Goal: Information Seeking & Learning: Learn about a topic

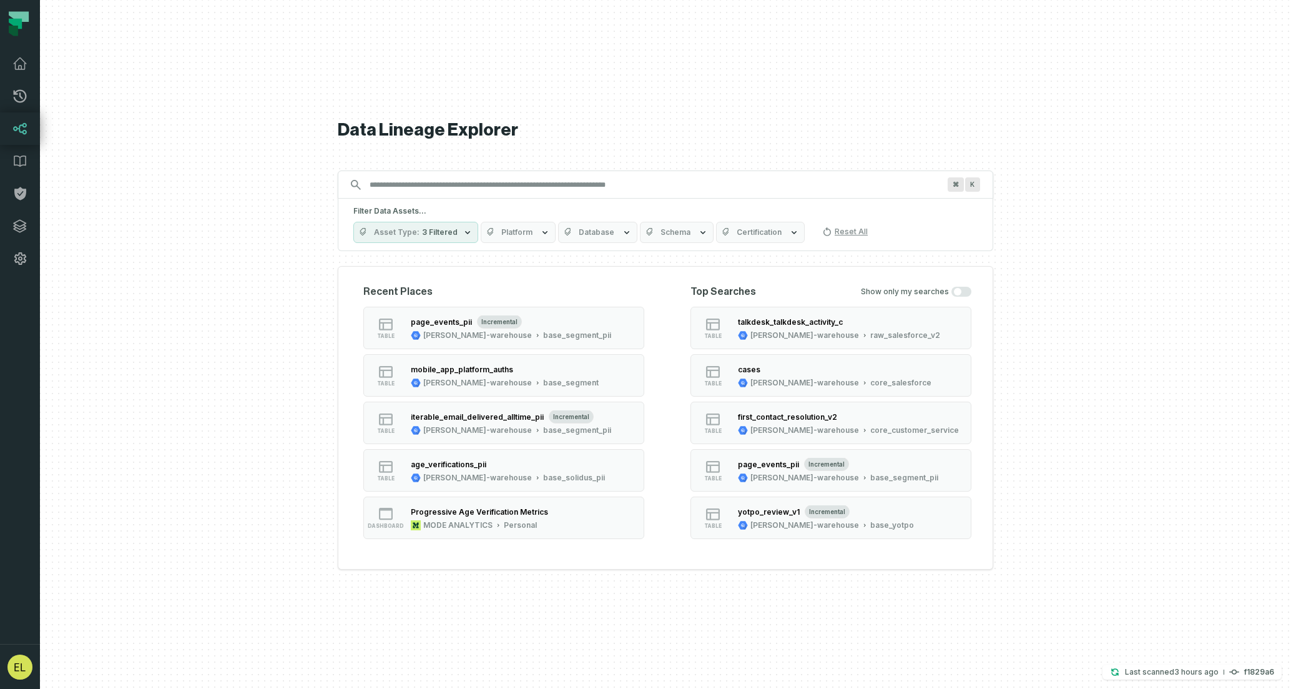
click at [681, 190] on input "Discovery Provider cmdk menu" at bounding box center [654, 185] width 584 height 20
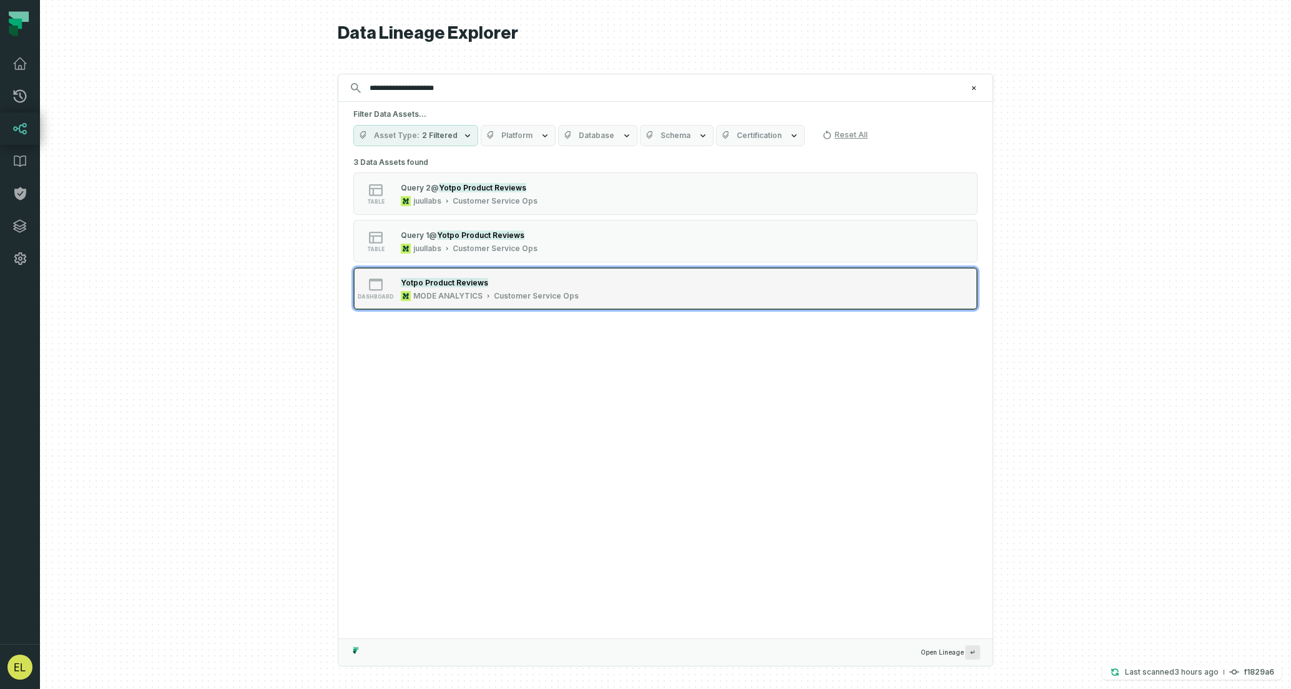
type input "**********"
click at [659, 279] on div "dashboard Yotpo Product Reviews MODE ANALYTICS Customer Service Ops" at bounding box center [512, 288] width 312 height 25
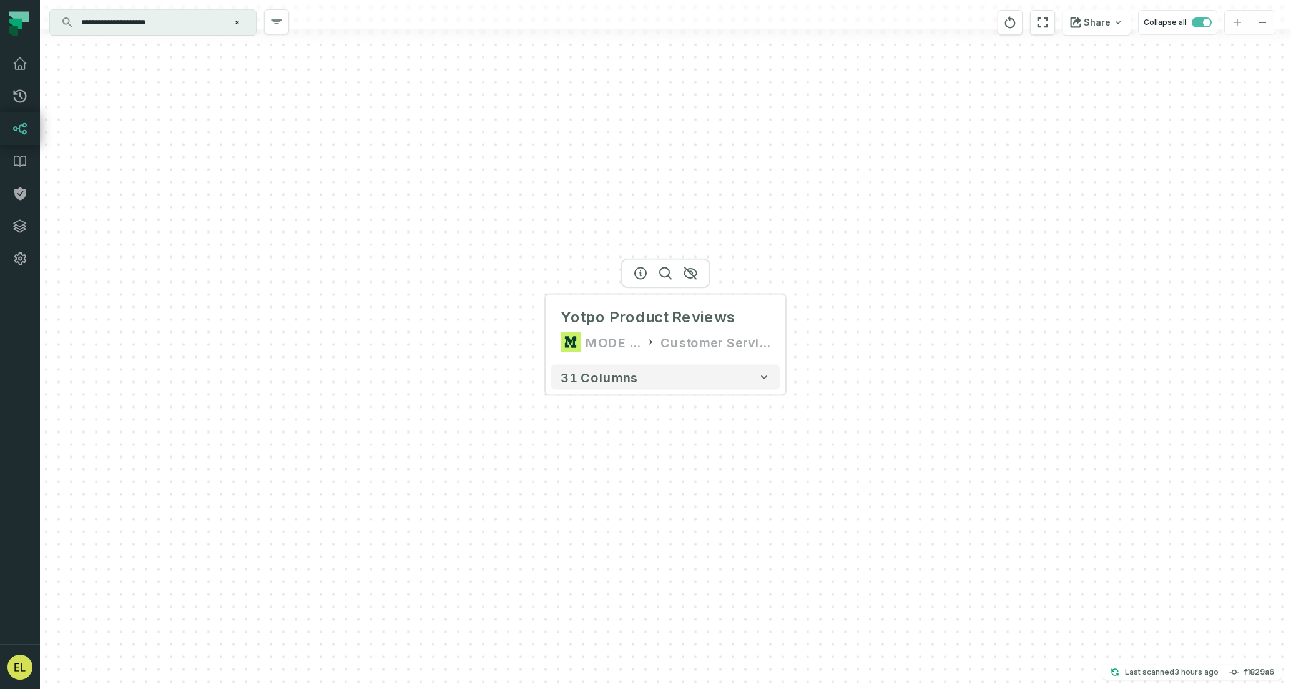
click at [0, 0] on button "+" at bounding box center [0, 0] width 0 height 0
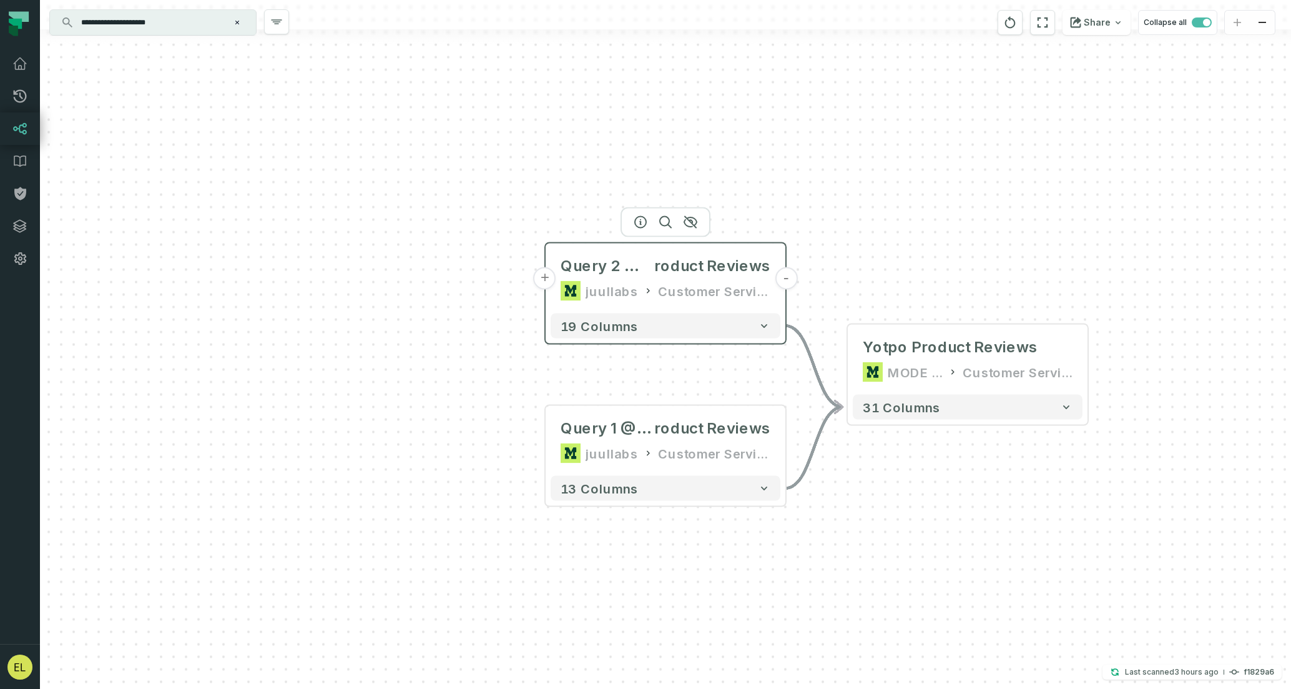
click at [541, 281] on button "+" at bounding box center [545, 278] width 22 height 22
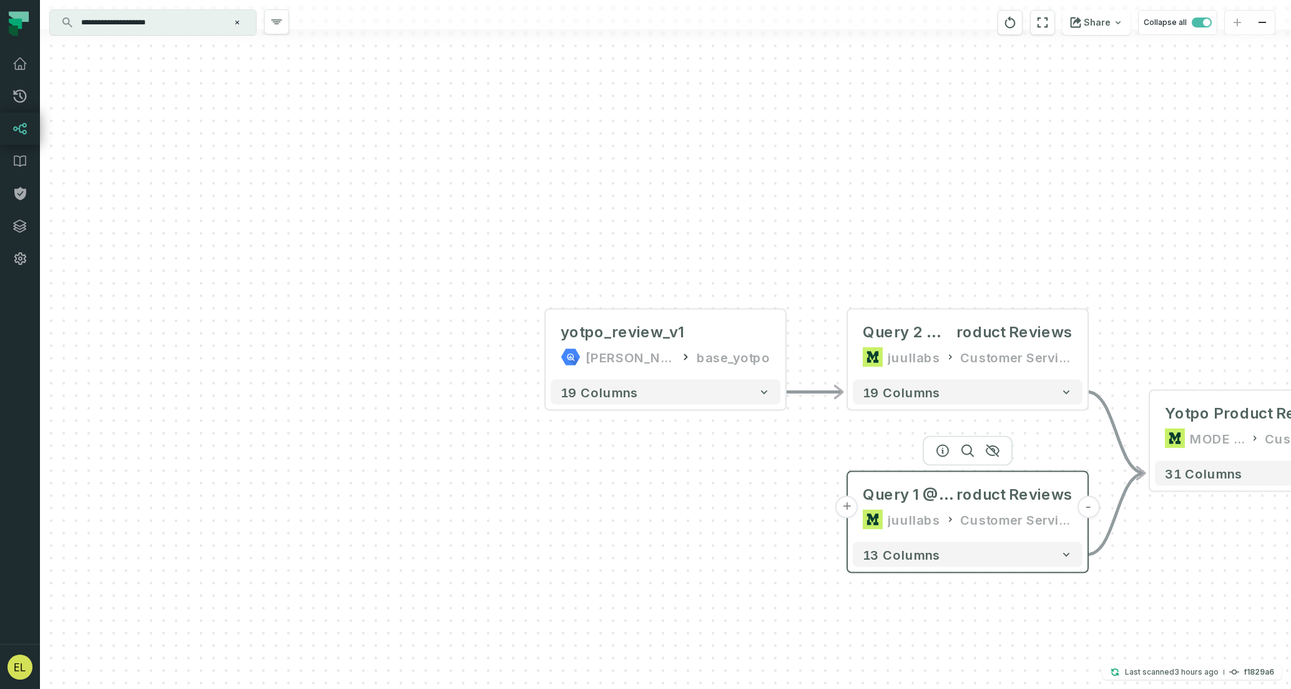
click at [847, 509] on button "+" at bounding box center [847, 507] width 22 height 22
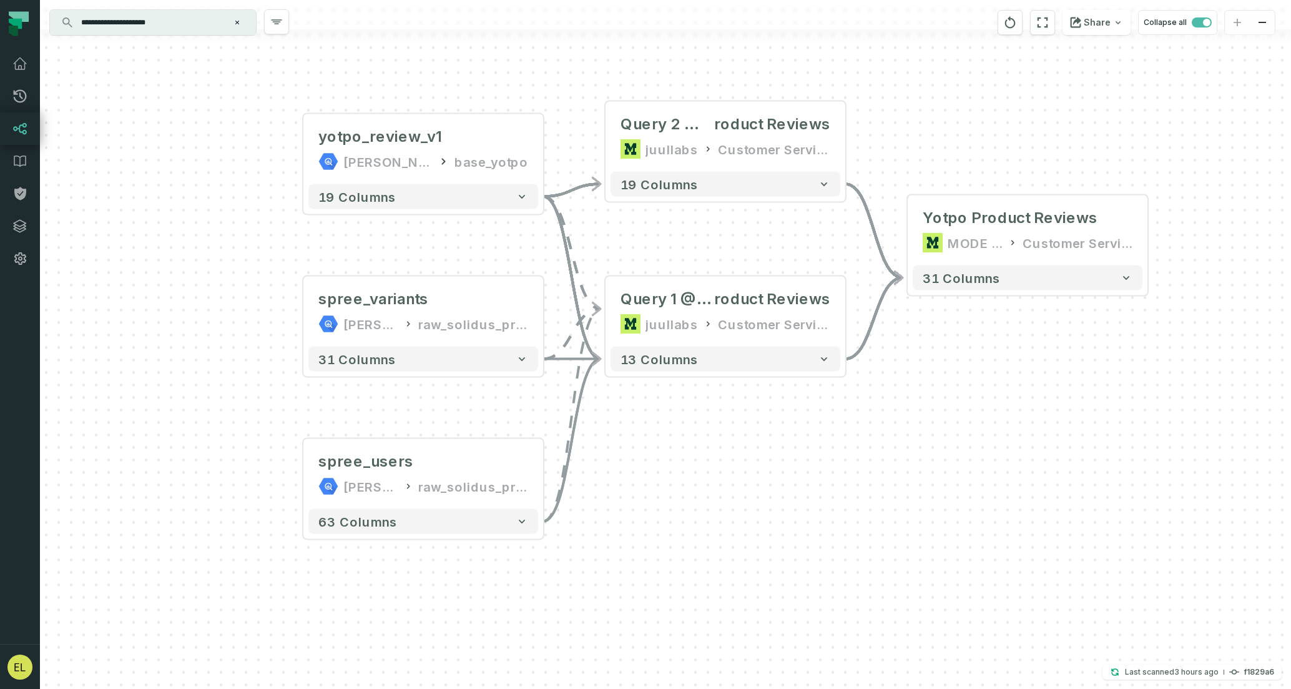
drag, startPoint x: 950, startPoint y: 473, endPoint x: 699, endPoint y: 511, distance: 254.4
click at [699, 510] on div "spree_variants [PERSON_NAME]-warehouse raw_solidus_production_v2_public + 31 co…" at bounding box center [665, 344] width 1251 height 689
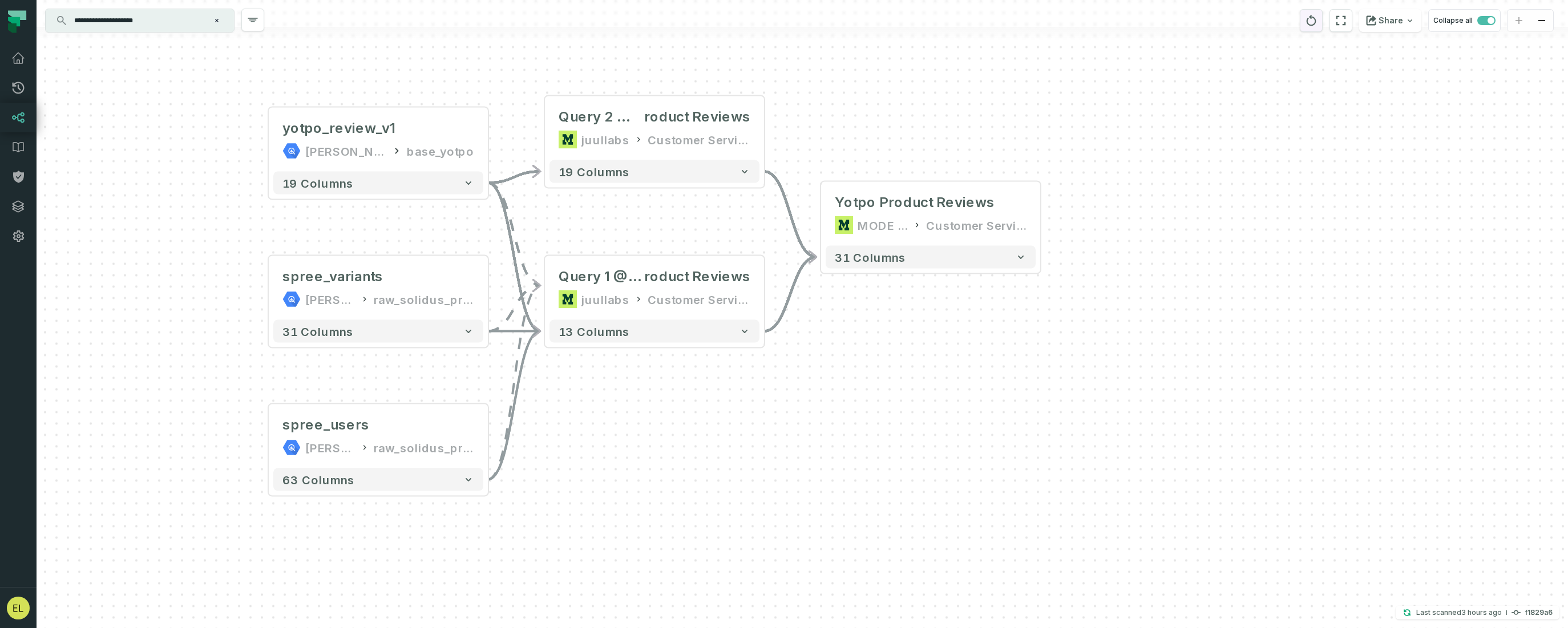
click at [1179, 20] on icon "reset" at bounding box center [1311, 20] width 13 height 14
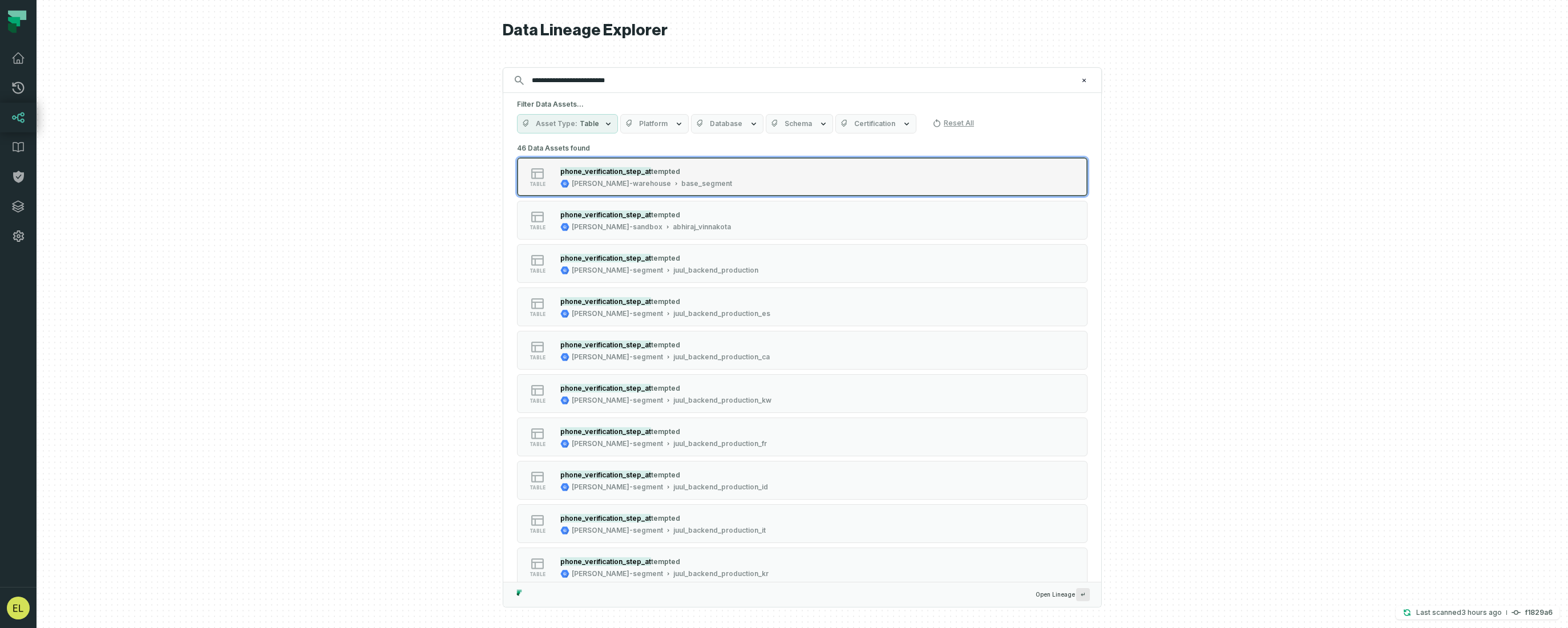
type input "**********"
click at [800, 176] on div "table phone_verification_step_at tempted [PERSON_NAME]-warehouse base_segment" at bounding box center [662, 176] width 285 height 23
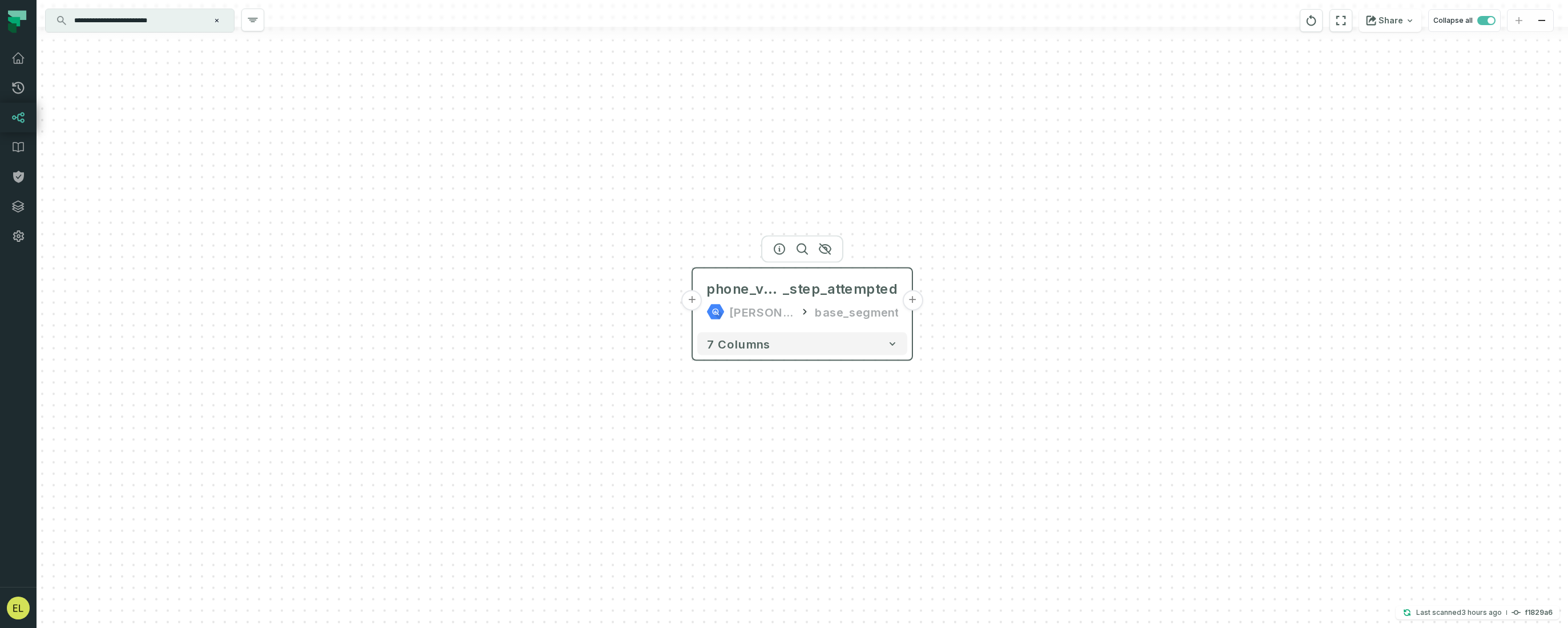
click at [694, 304] on button "+" at bounding box center [692, 301] width 20 height 20
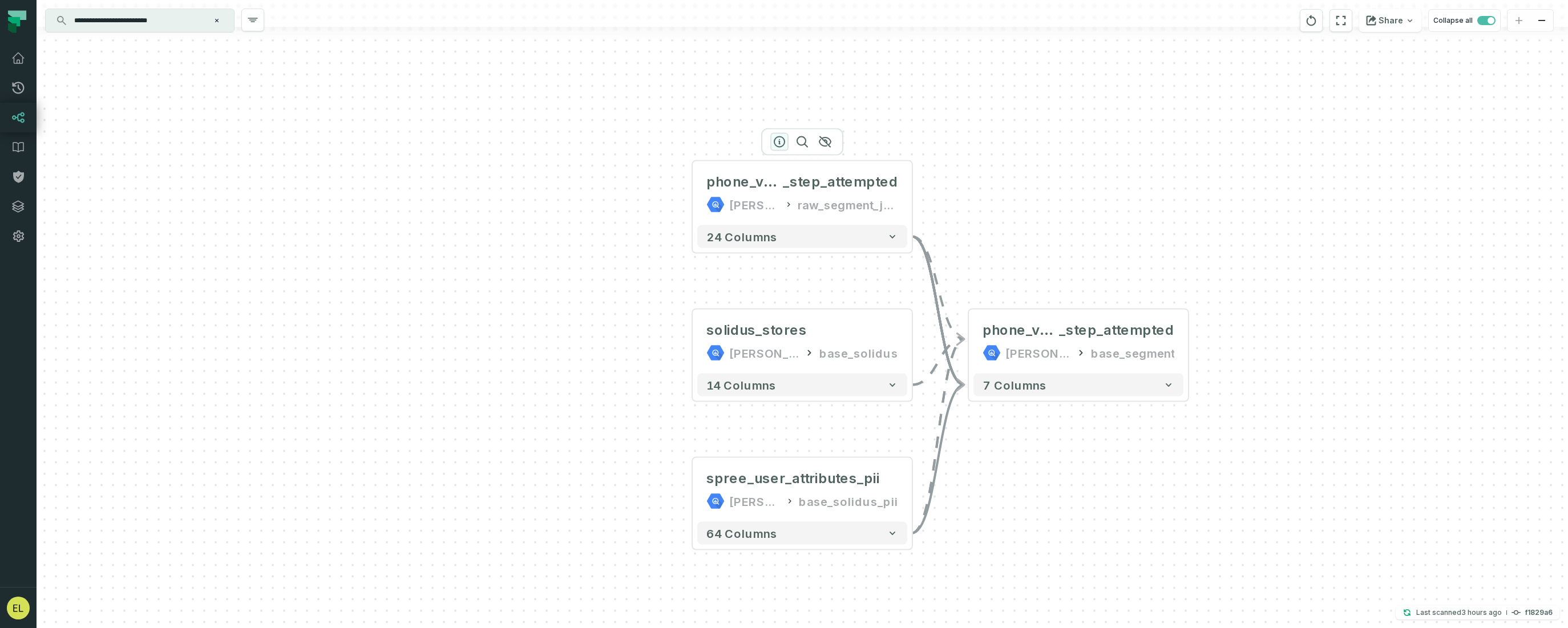
click at [781, 144] on icon "button" at bounding box center [779, 142] width 14 height 14
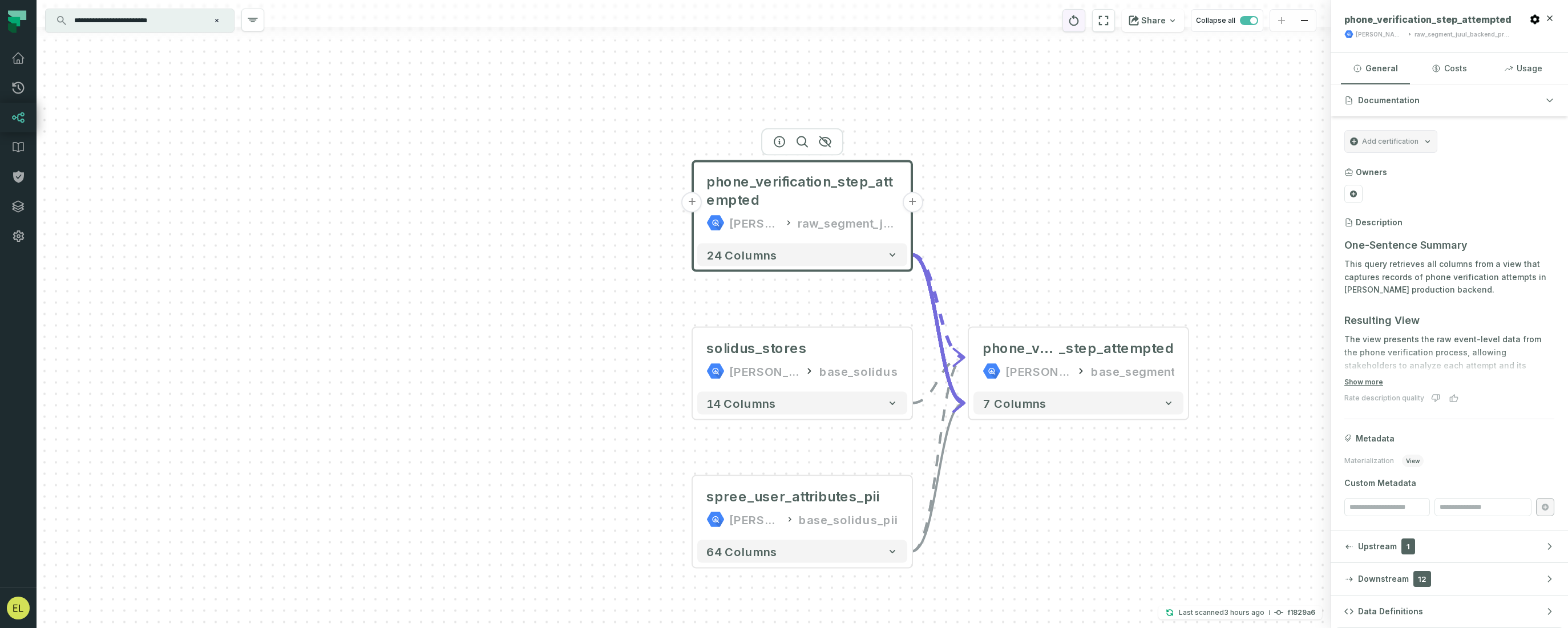
click at [1079, 22] on icon "reset" at bounding box center [1074, 20] width 13 height 14
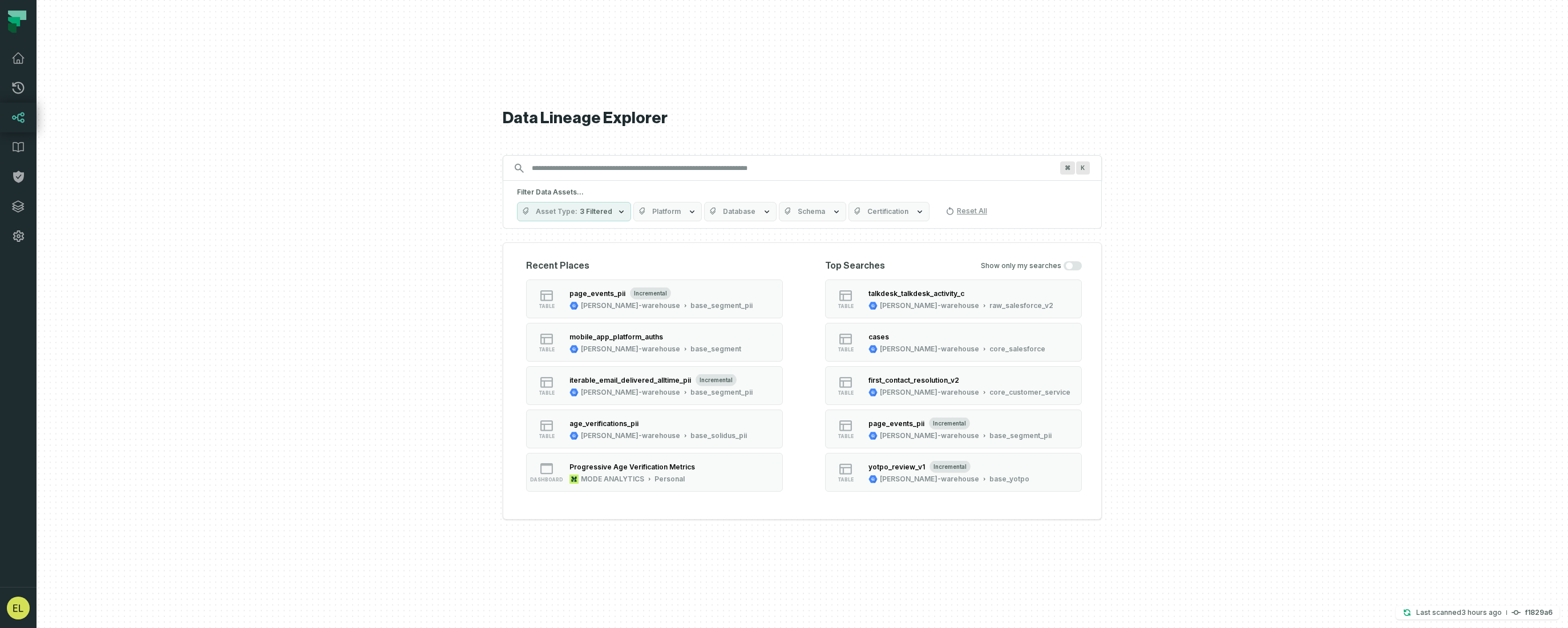
click at [648, 181] on div "Filter Data Assets... Asset Type 3 Filtered Platform Database Schema Certificat…" at bounding box center [802, 205] width 599 height 48
click at [680, 169] on input "Discovery Provider cmdk menu" at bounding box center [791, 168] width 534 height 18
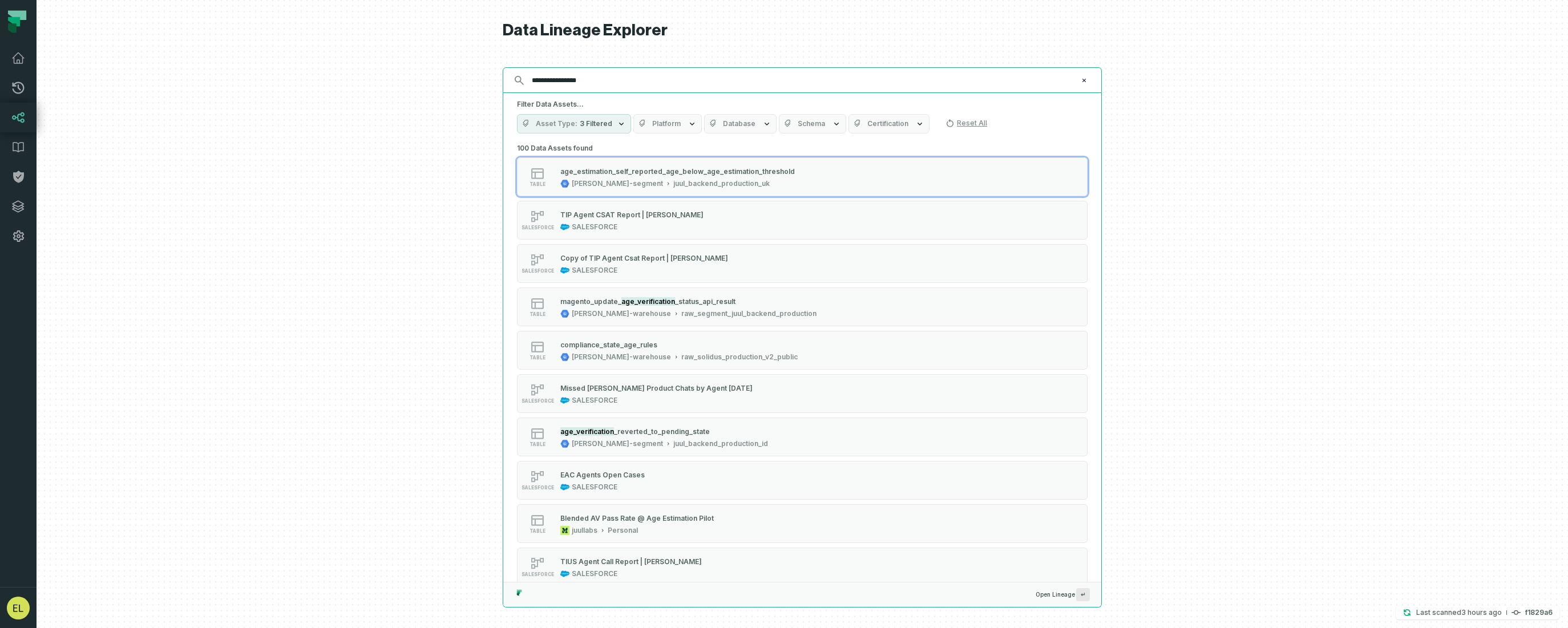
type input "**********"
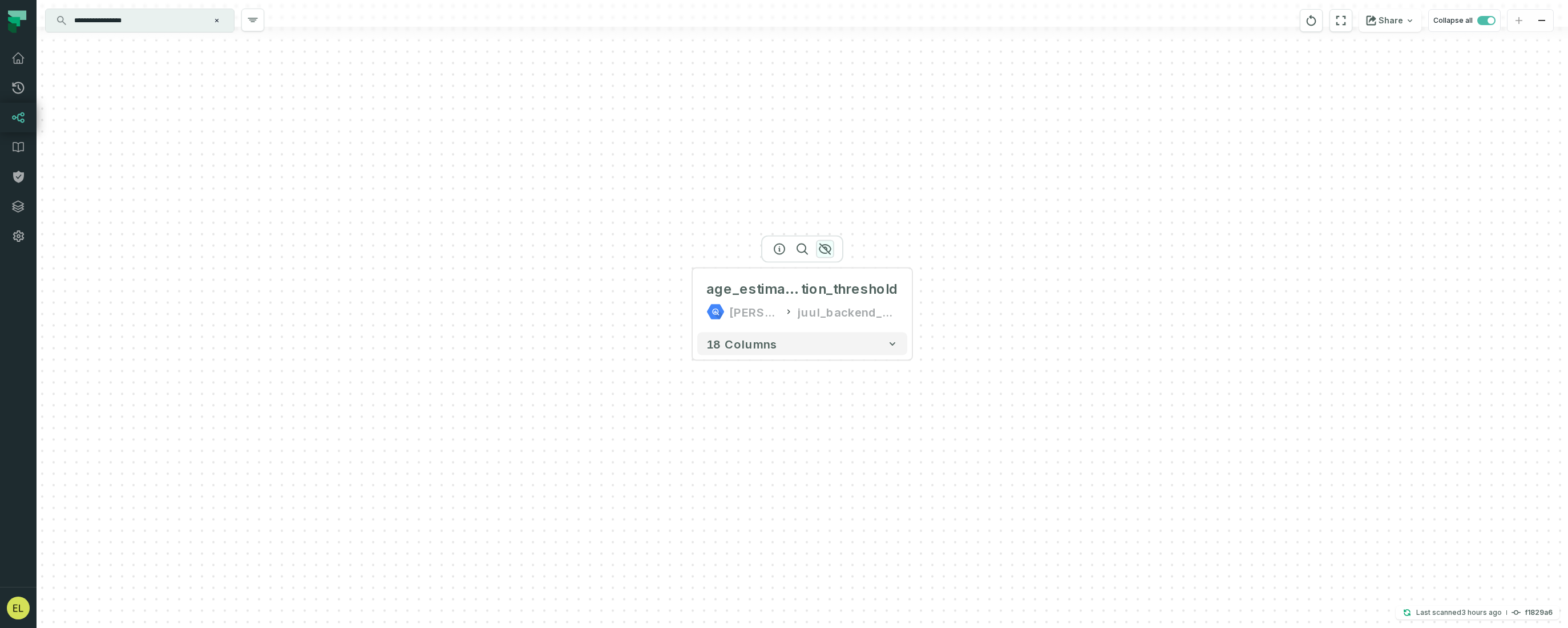
click at [827, 249] on icon "button" at bounding box center [824, 249] width 11 height 10
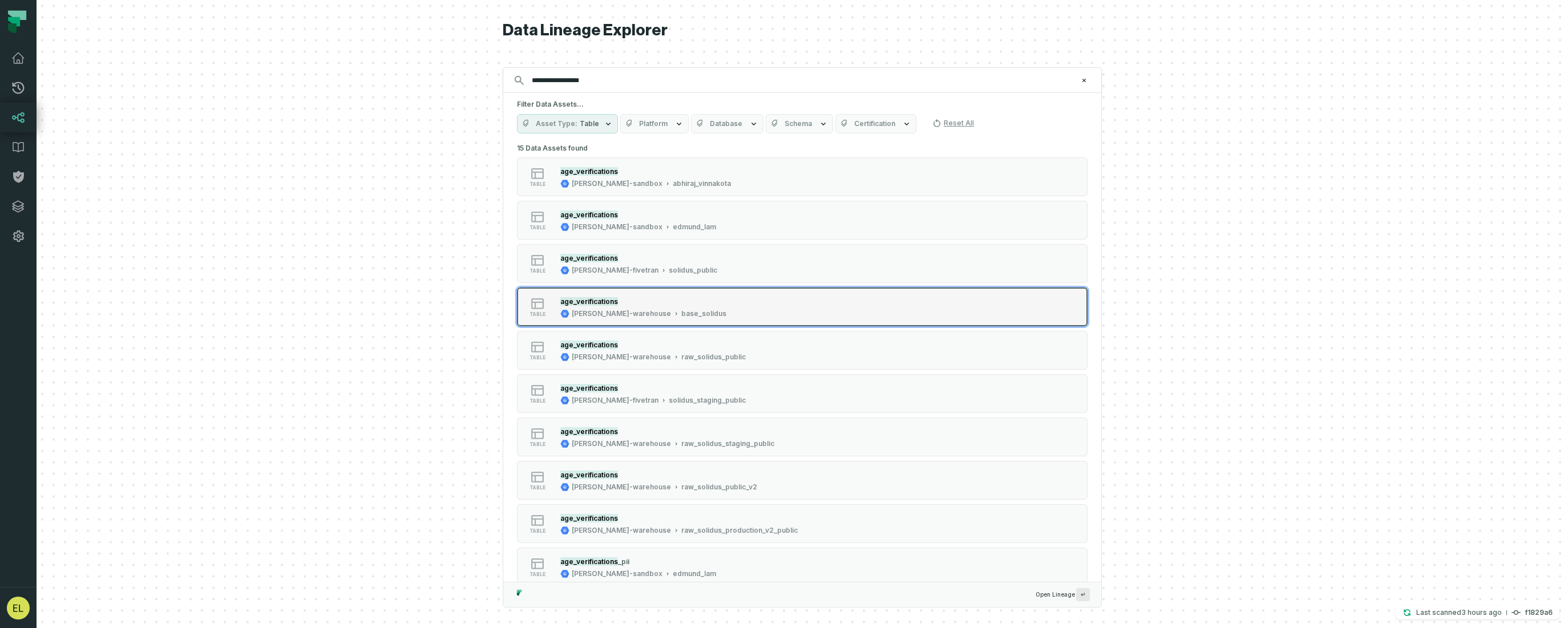
click at [863, 306] on button "table age_verifications [PERSON_NAME]-warehouse base_solidus" at bounding box center [802, 307] width 570 height 38
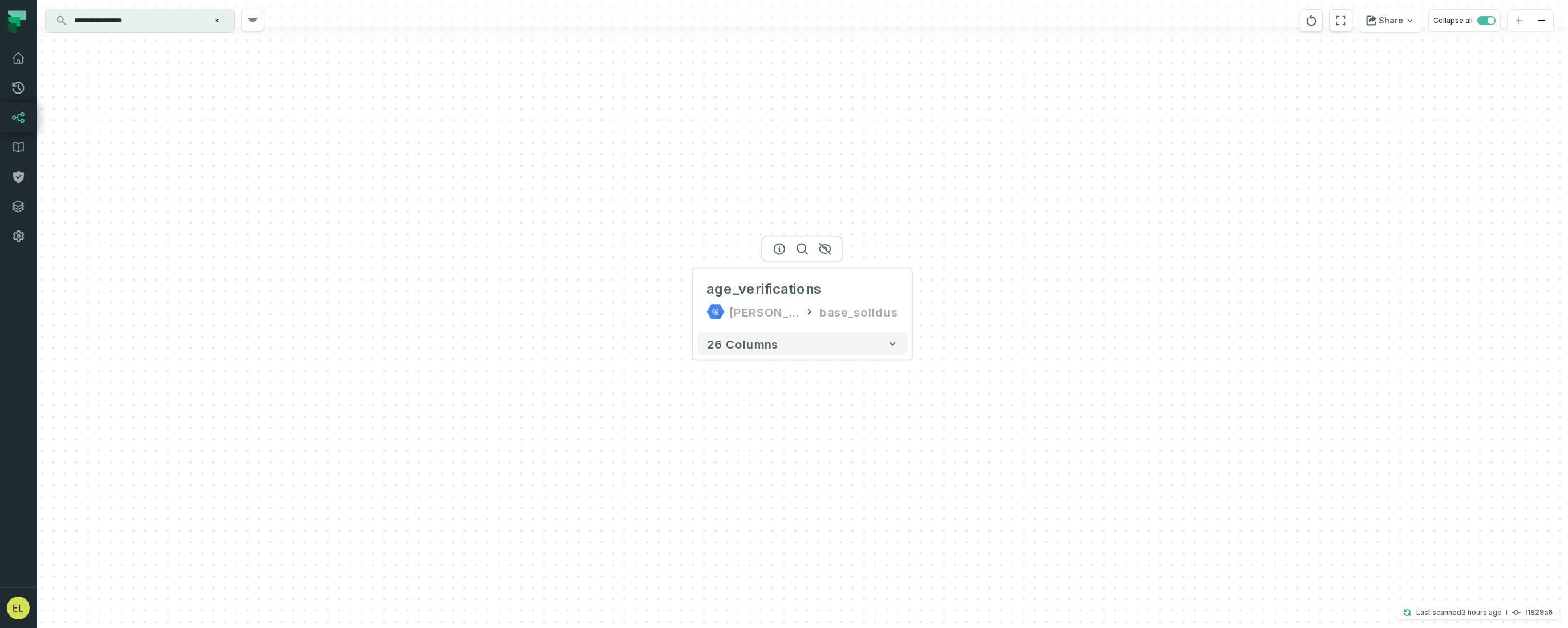
click at [778, 254] on div at bounding box center [802, 250] width 82 height 27
click at [779, 250] on icon "button" at bounding box center [779, 249] width 10 height 10
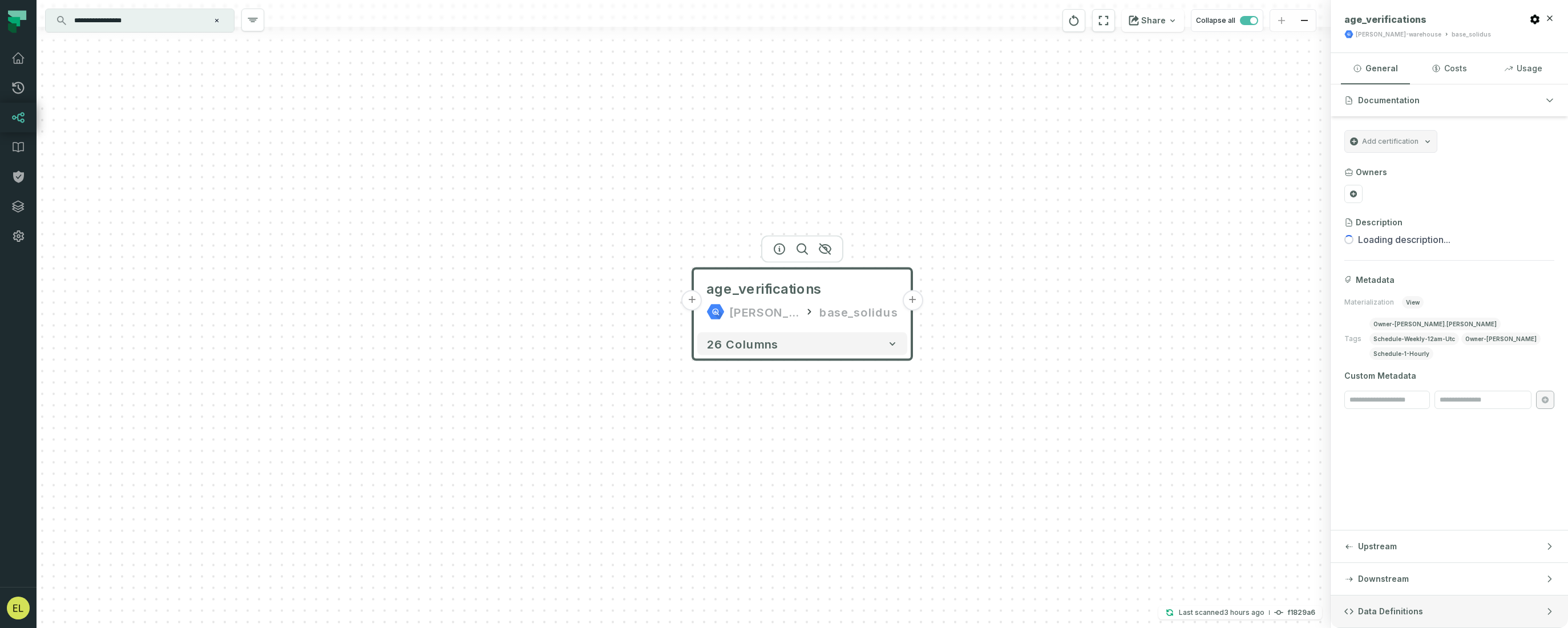
click at [1179, 605] on button "Data Definitions" at bounding box center [1449, 612] width 238 height 32
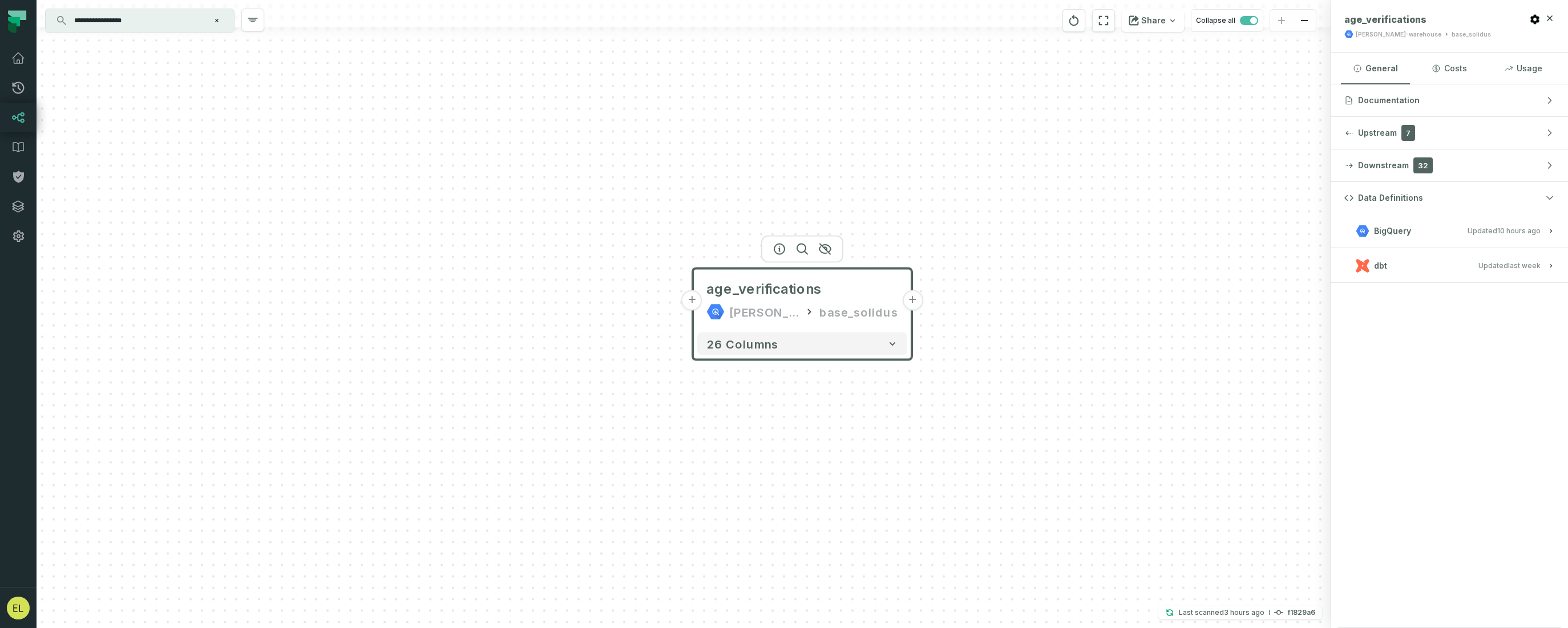
click at [1179, 268] on button "dbt Updated [DATE] 7:12:45 PM" at bounding box center [1449, 265] width 210 height 16
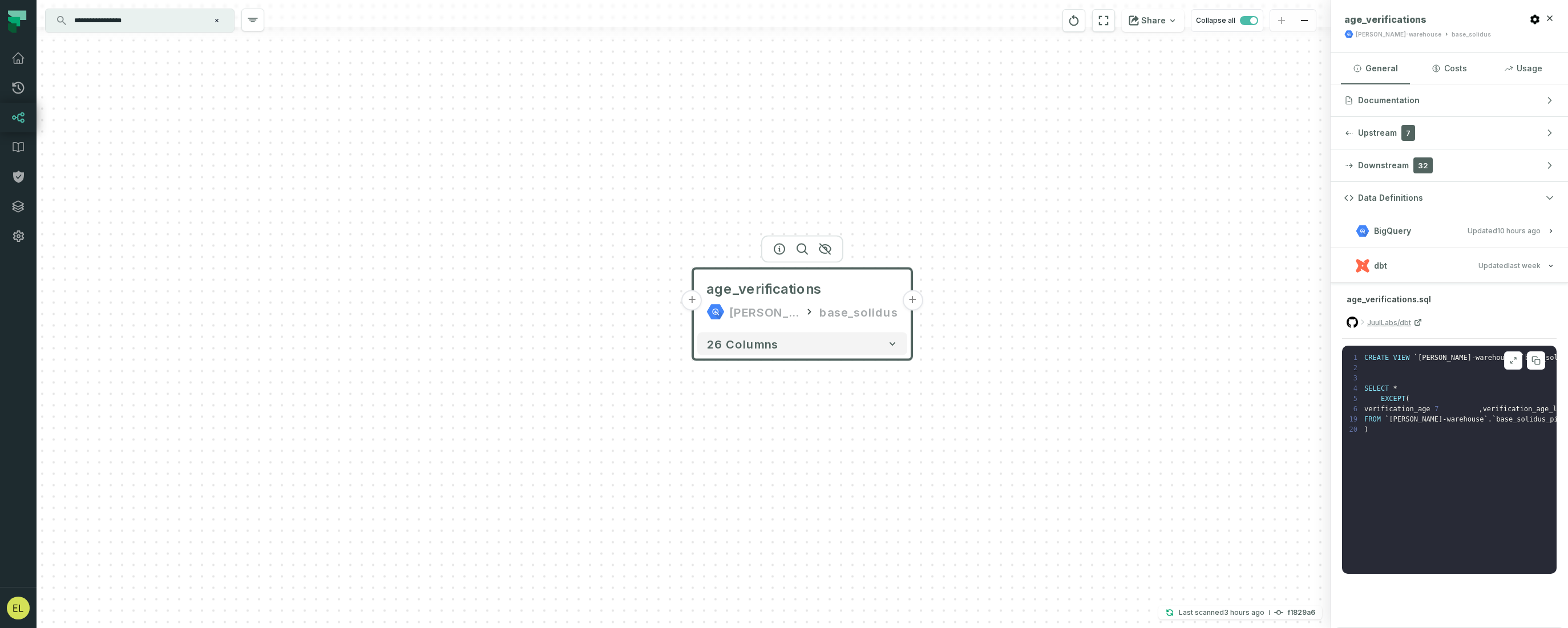
click at [1179, 357] on button at bounding box center [1513, 361] width 18 height 18
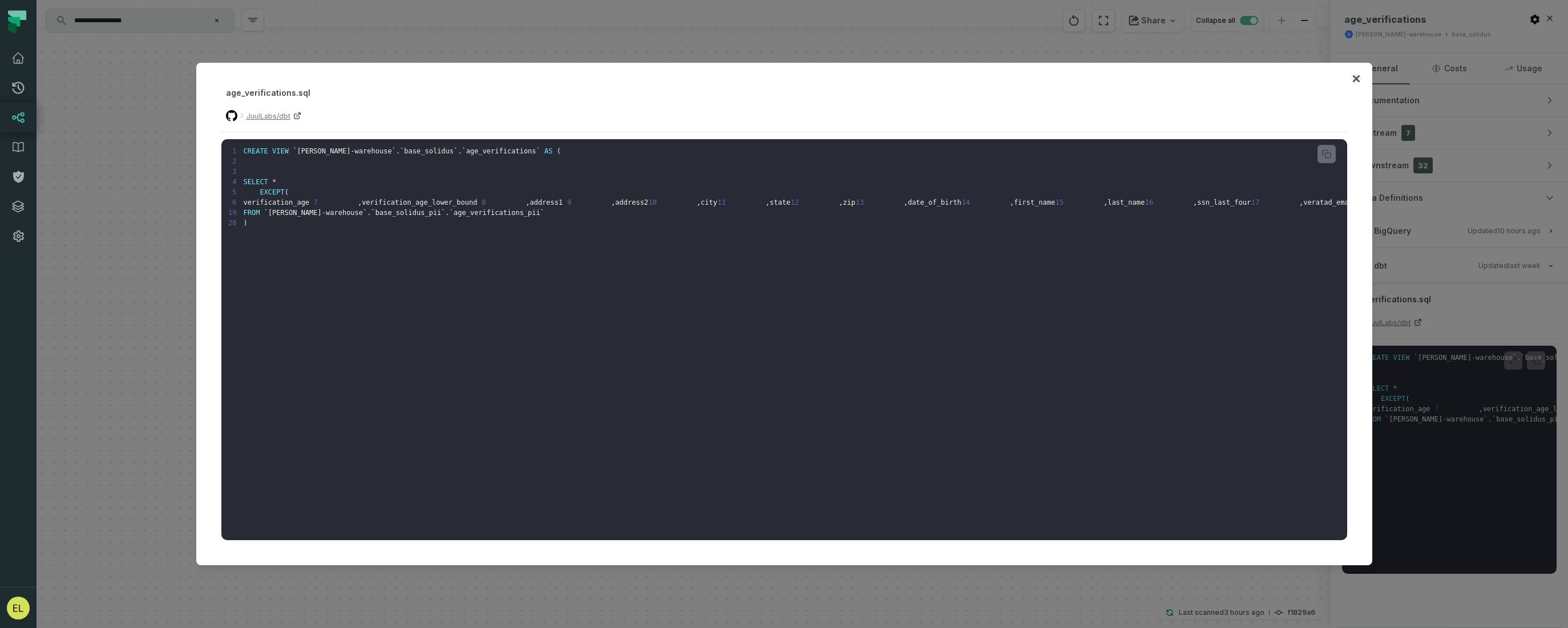
click at [1179, 77] on button at bounding box center [1356, 79] width 9 height 9
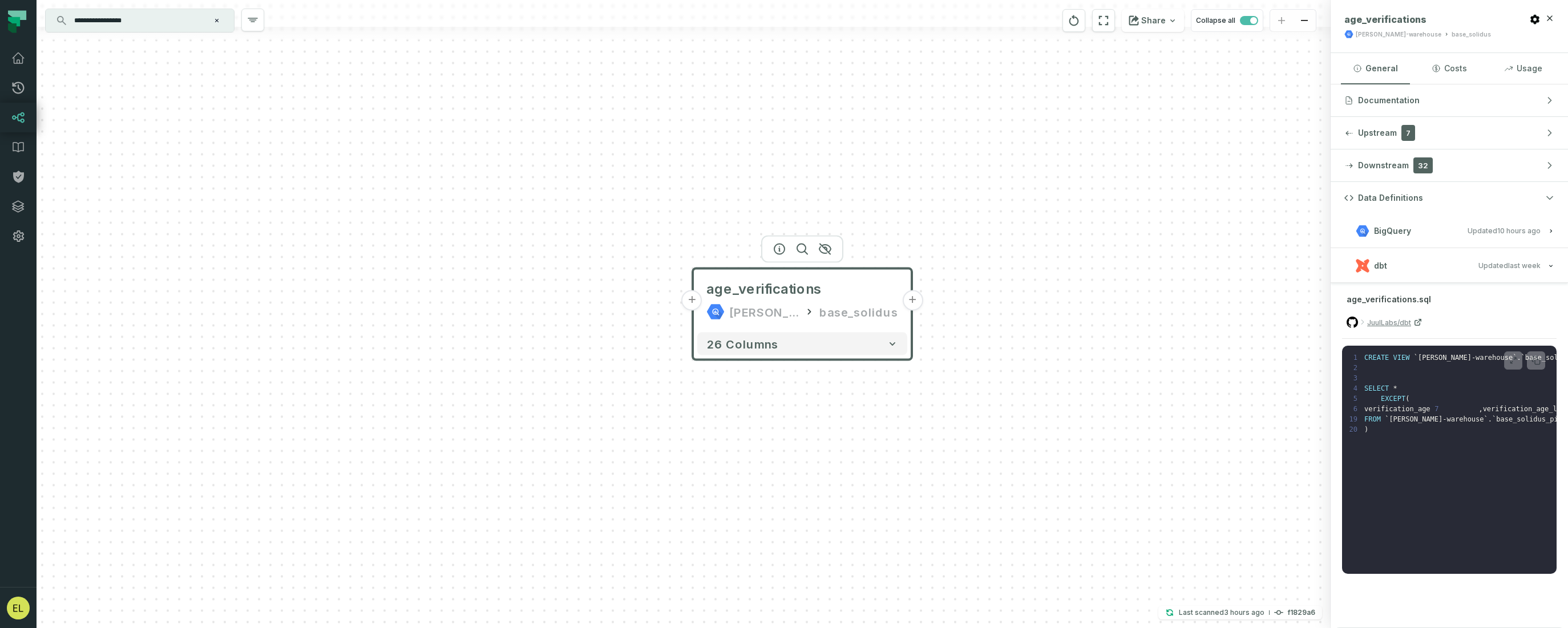
click at [161, 25] on input "**********" at bounding box center [139, 20] width 143 height 18
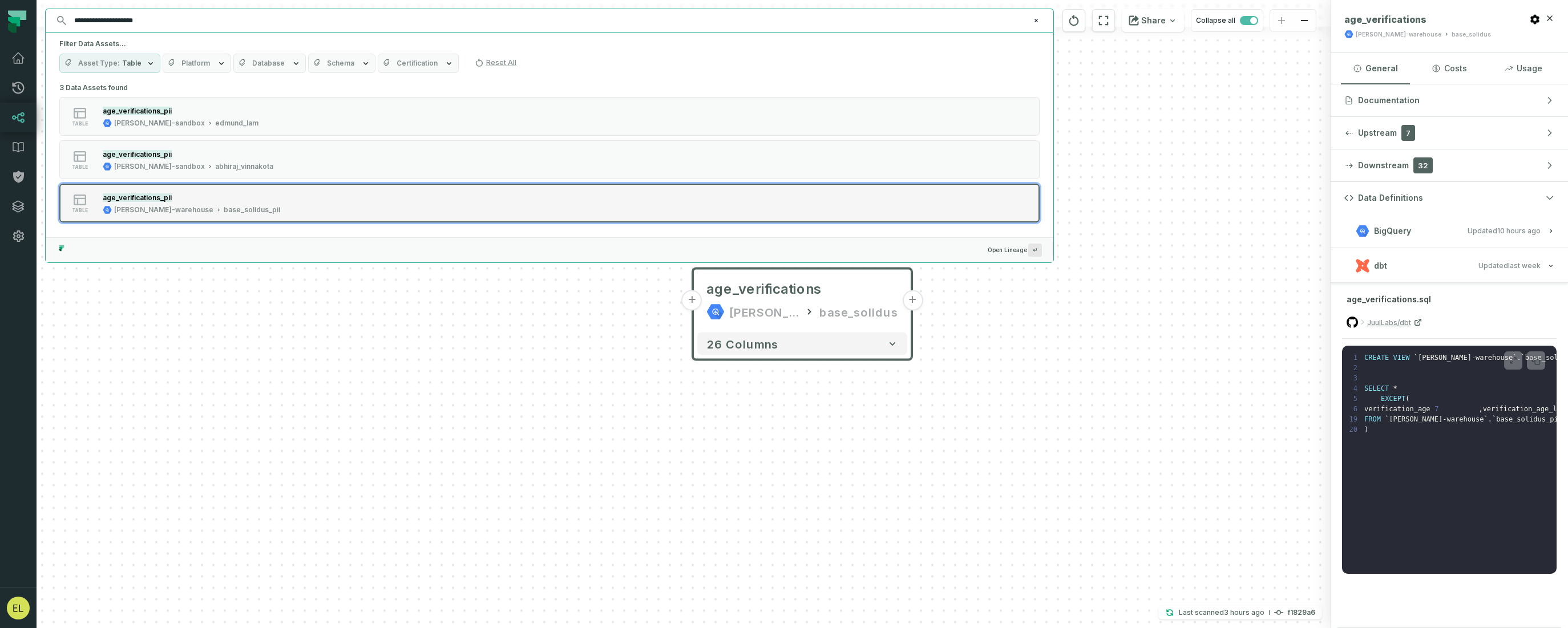
type input "**********"
click at [325, 205] on div "table age_verifications_pii [PERSON_NAME]-warehouse base_solidus_pii" at bounding box center [204, 203] width 285 height 23
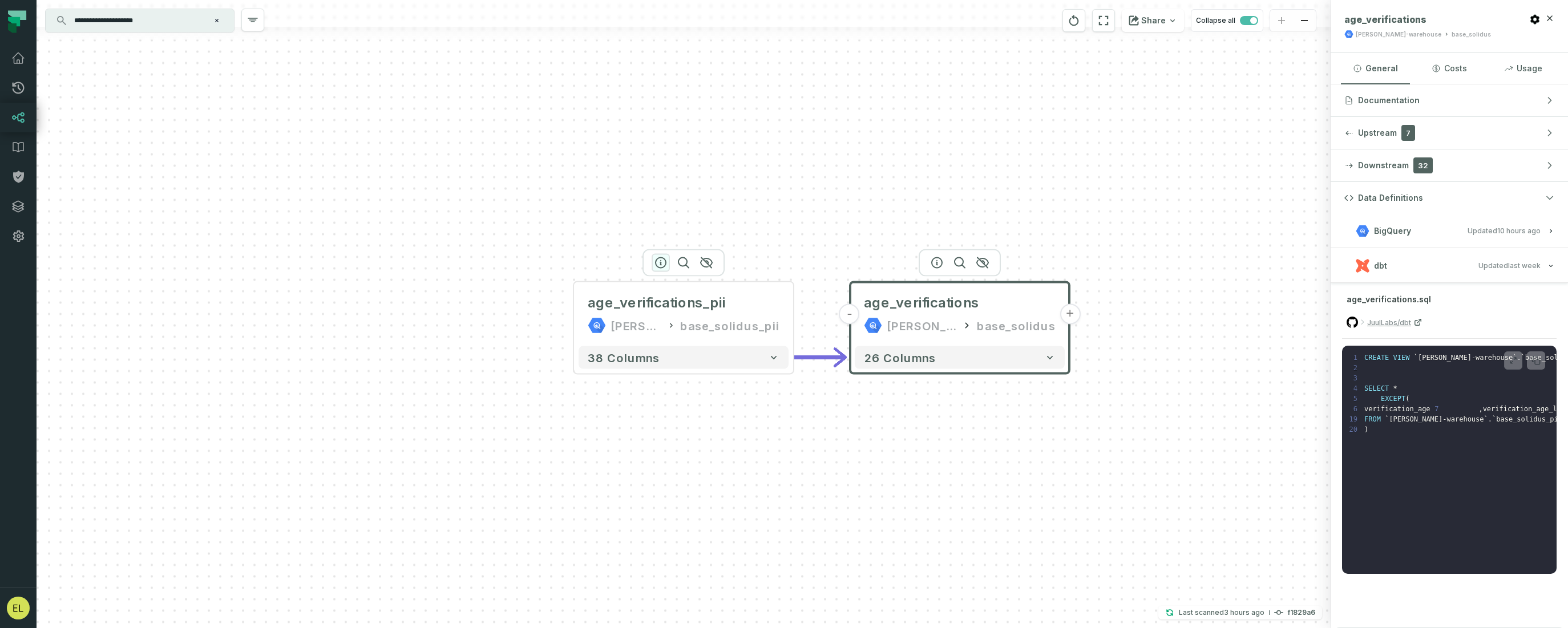
click at [658, 265] on icon "button" at bounding box center [660, 262] width 14 height 14
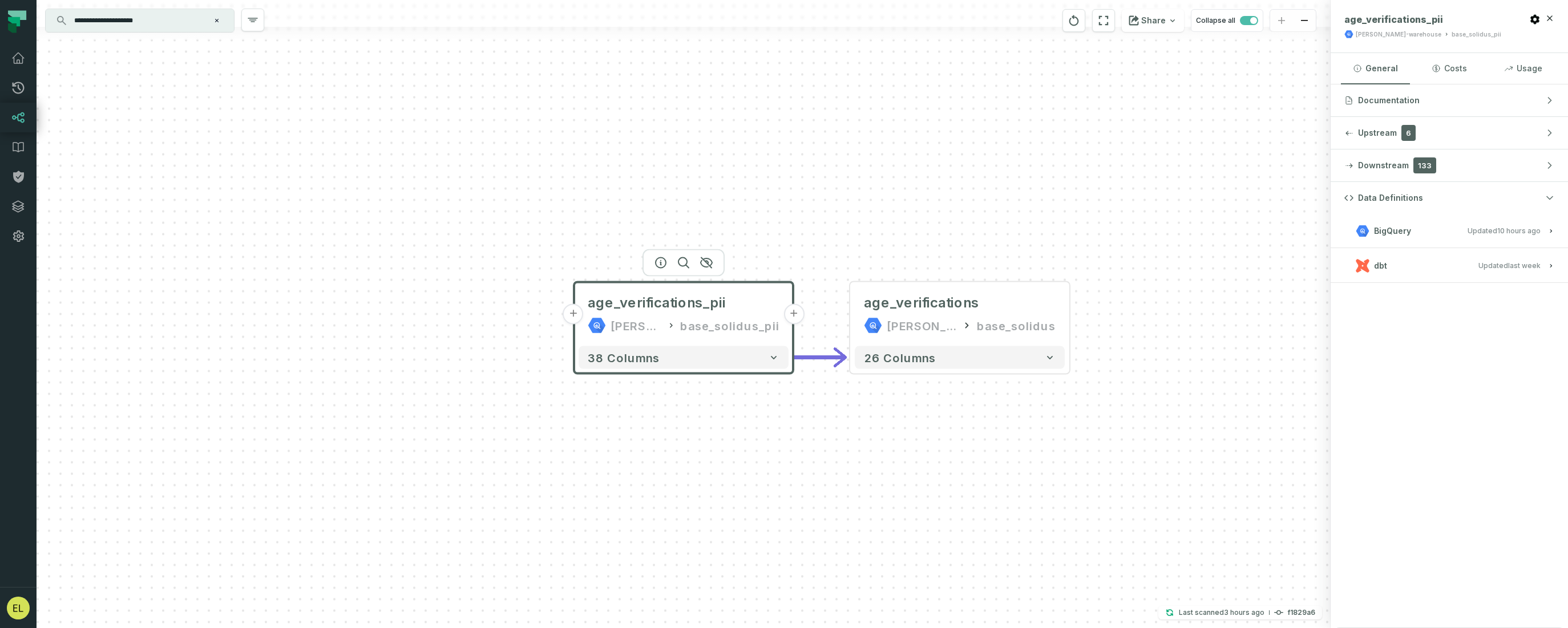
click at [1179, 267] on button "dbt Updated [DATE] 7:12:45 PM" at bounding box center [1449, 265] width 210 height 16
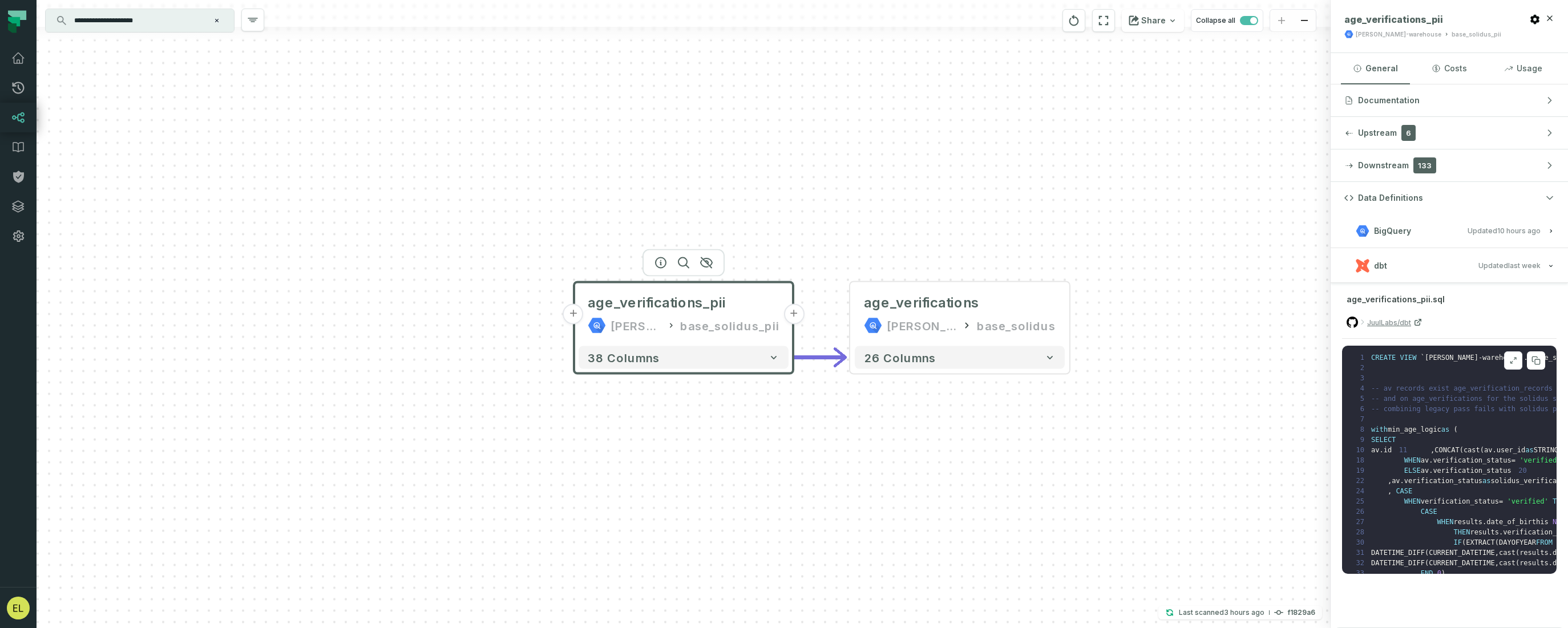
click at [1179, 368] on button at bounding box center [1513, 361] width 18 height 18
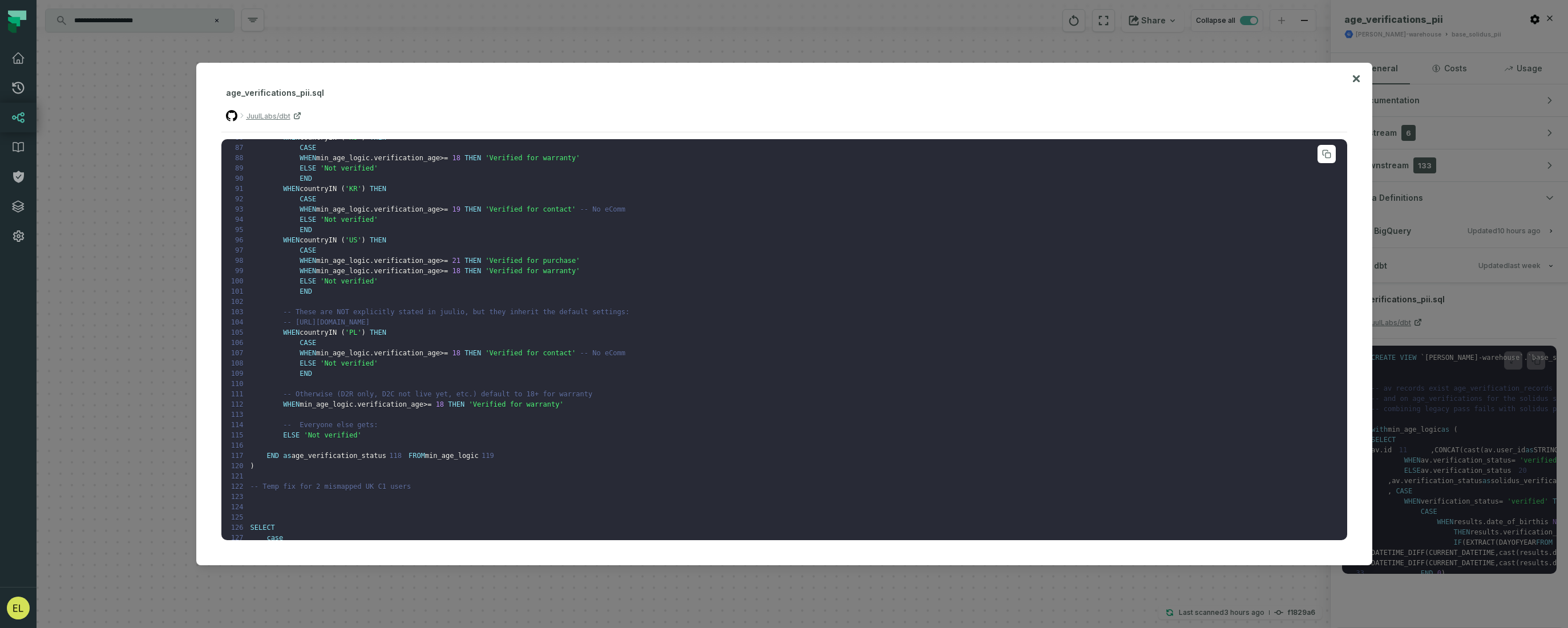
scroll to position [642, 0]
